Goal: Find contact information

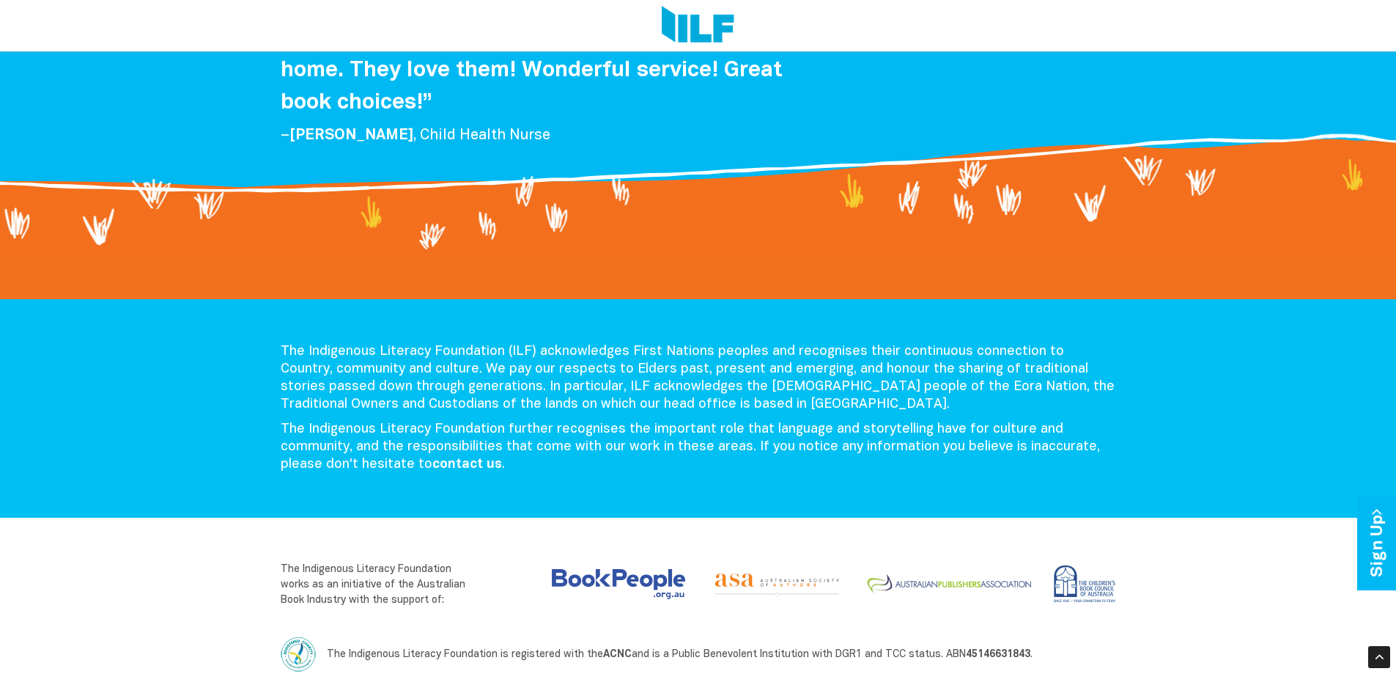
scroll to position [3425, 0]
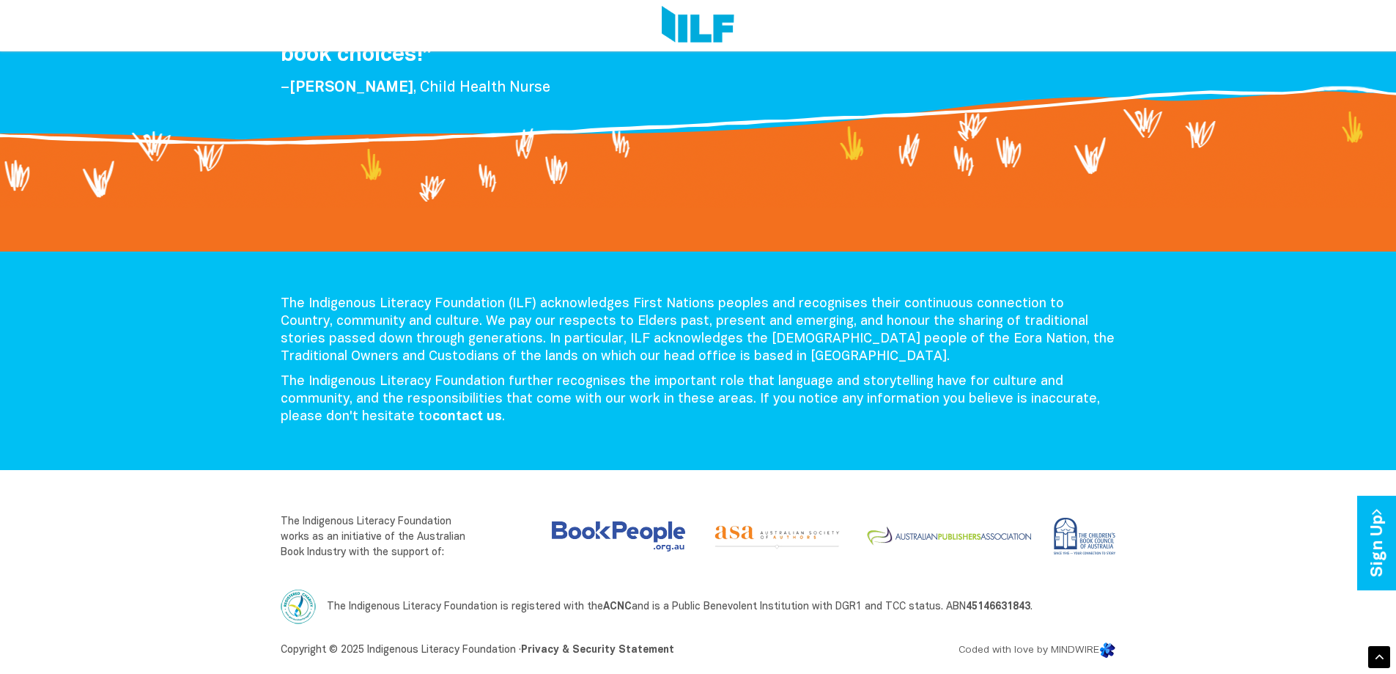
click at [1376, 652] on div at bounding box center [1380, 657] width 22 height 22
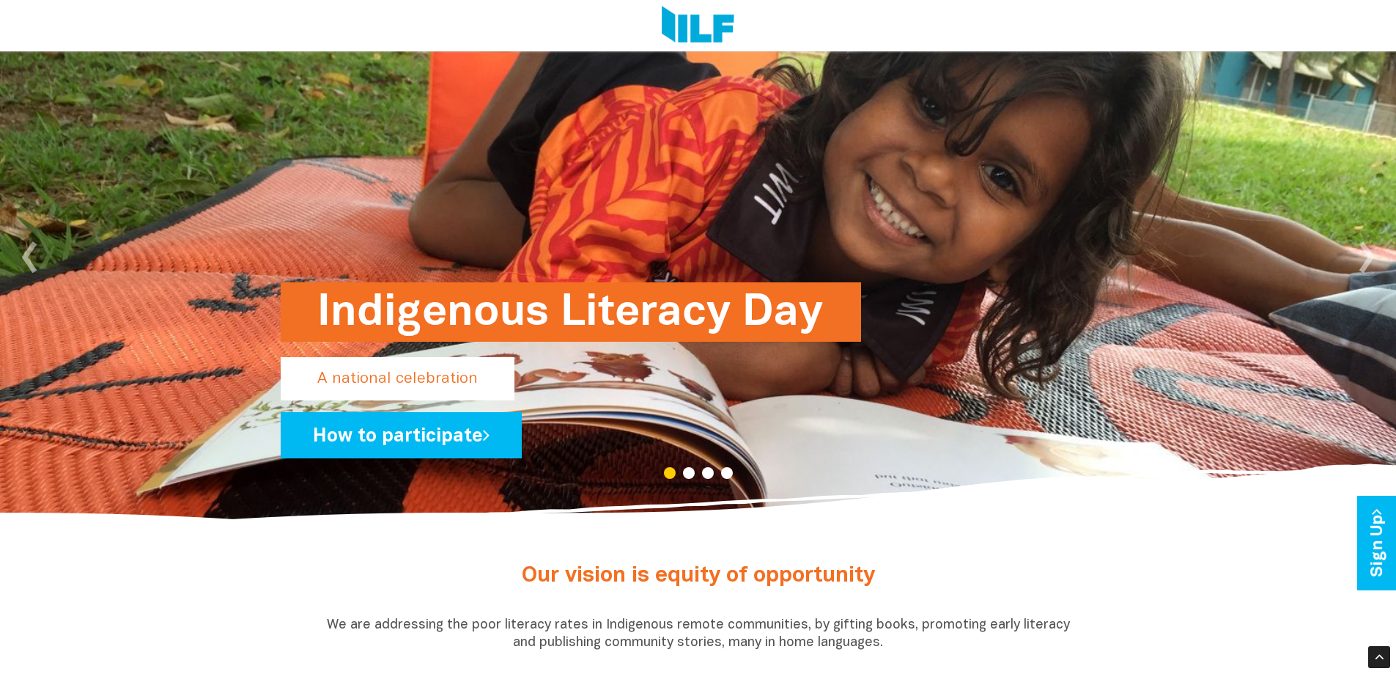
scroll to position [0, 0]
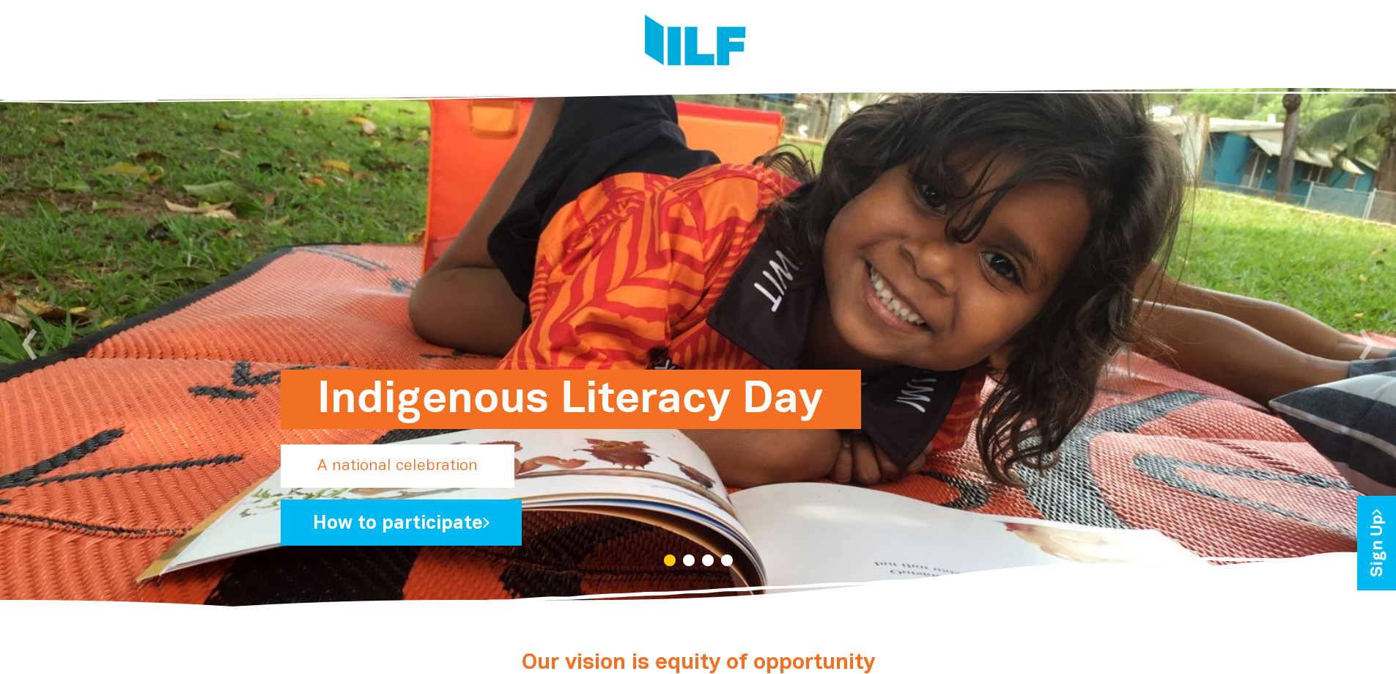
click at [706, 49] on img at bounding box center [695, 42] width 101 height 55
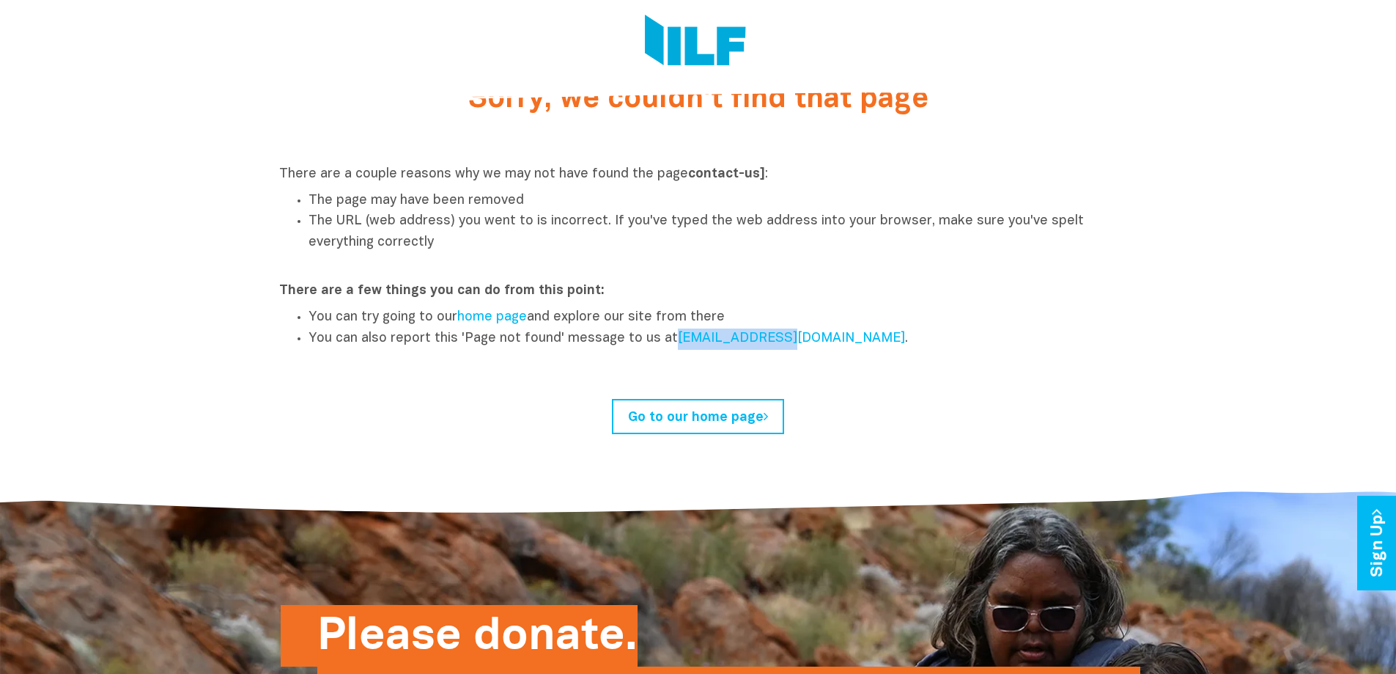
drag, startPoint x: 665, startPoint y: 337, endPoint x: 758, endPoint y: 336, distance: 93.1
click at [758, 336] on li "You can also report this 'Page not found' message to us at [EMAIL_ADDRESS][DOMA…" at bounding box center [713, 338] width 809 height 21
copy li "[EMAIL_ADDRESS][DOMAIN_NAME]"
click at [699, 30] on img at bounding box center [695, 42] width 101 height 55
